Goal: Find contact information: Obtain details needed to contact an individual or organization

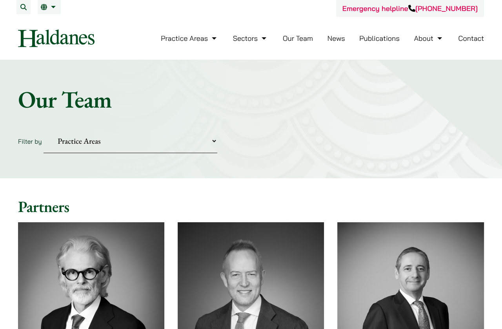
click at [468, 38] on link "Contact" at bounding box center [471, 38] width 26 height 9
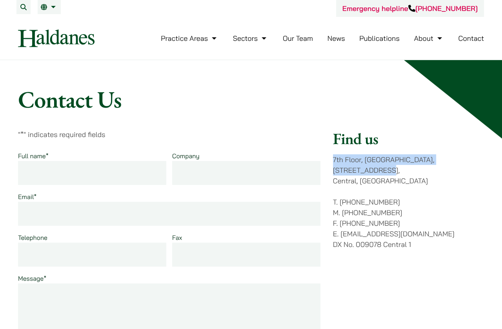
drag, startPoint x: 334, startPoint y: 158, endPoint x: 474, endPoint y: 157, distance: 140.1
click at [474, 157] on p "7th Floor, Ruttonjee House, 11 Duddell Street, Central, Hong Kong" at bounding box center [408, 170] width 151 height 32
copy p "7th Floor, Ruttonjee House, 11 Duddell Street"
